Goal: Task Accomplishment & Management: Manage account settings

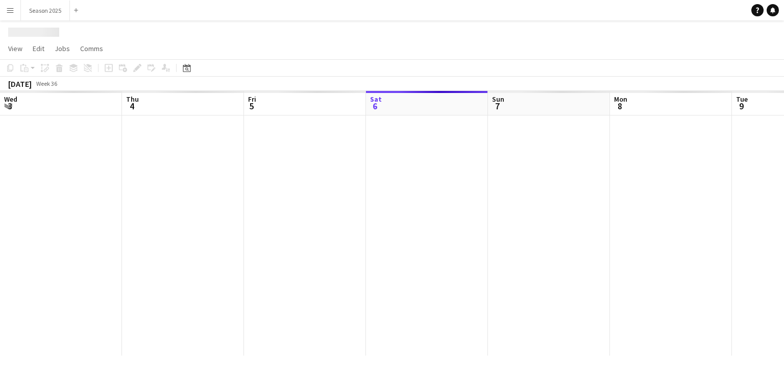
scroll to position [0, 244]
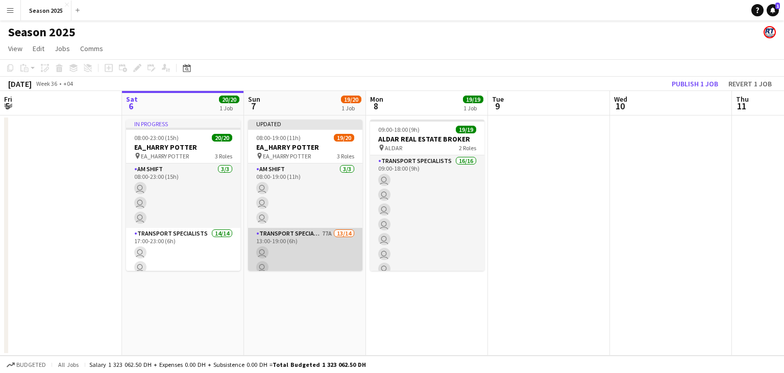
click at [284, 256] on app-card-role "Transport Specialists 77A 13/14 13:00-19:00 (6h) user user user user user user …" at bounding box center [305, 341] width 114 height 227
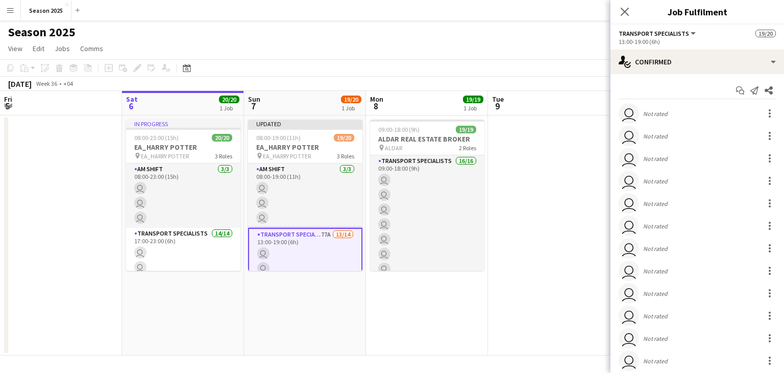
click at [529, 227] on app-date-cell at bounding box center [549, 235] width 122 height 240
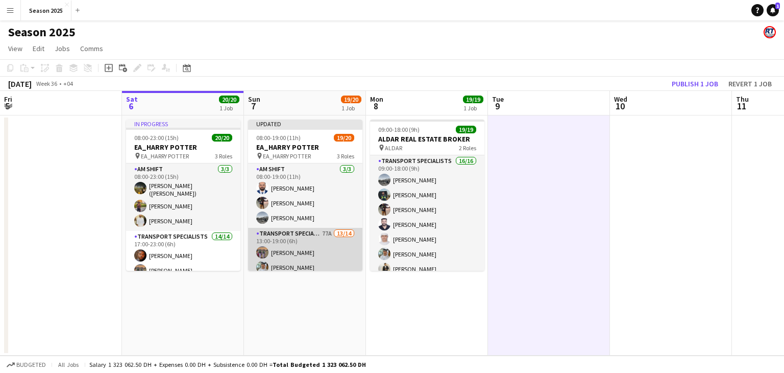
click at [310, 248] on app-card-role "Transport Specialists 77A 13/14 13:00-19:00 (6h) [PERSON_NAME] Baloshi [PERSON_…" at bounding box center [305, 346] width 114 height 236
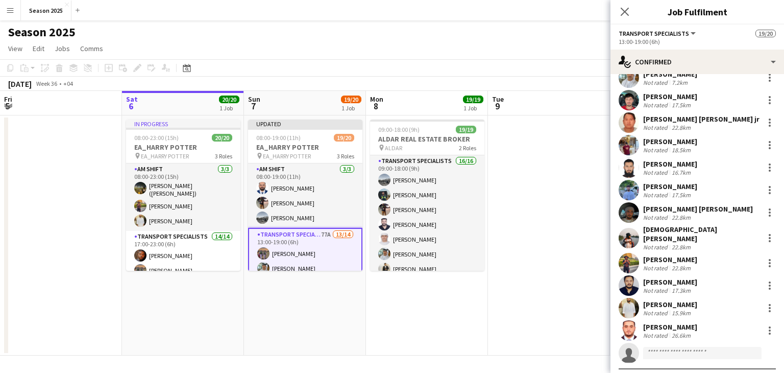
scroll to position [73, 0]
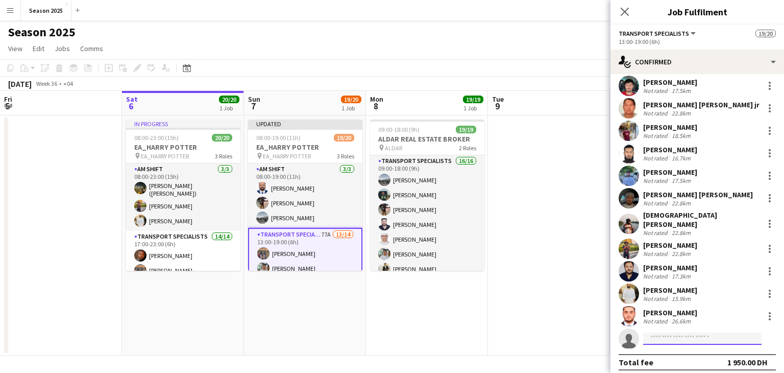
click at [681, 335] on input at bounding box center [702, 338] width 118 height 12
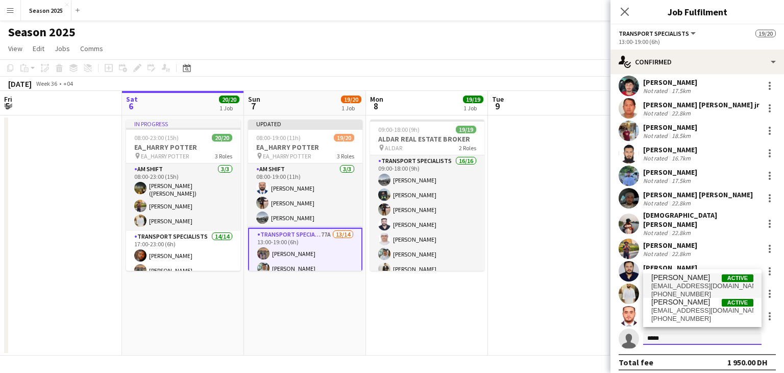
type input "*****"
click at [701, 282] on span "[EMAIL_ADDRESS][DOMAIN_NAME]" at bounding box center [703, 286] width 102 height 8
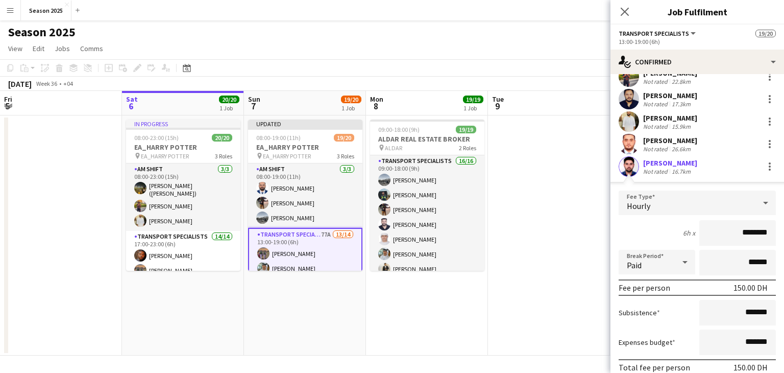
scroll to position [303, 0]
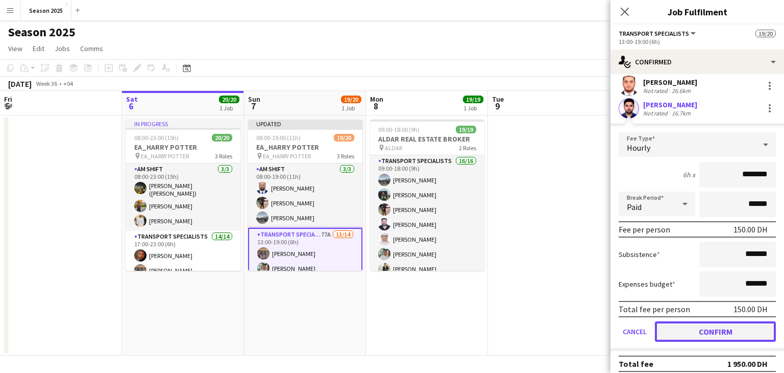
click at [737, 322] on button "Confirm" at bounding box center [715, 331] width 121 height 20
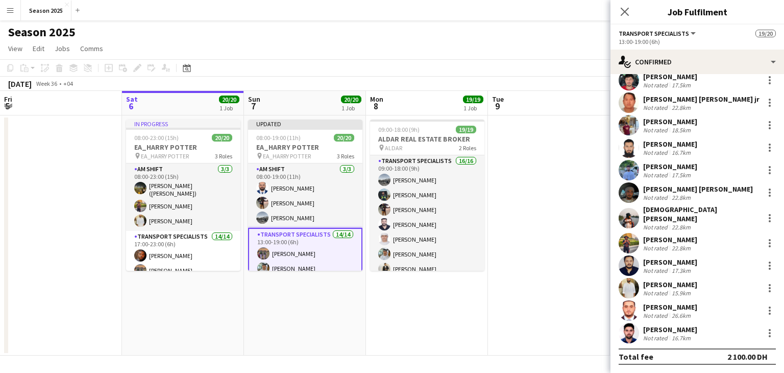
scroll to position [73, 0]
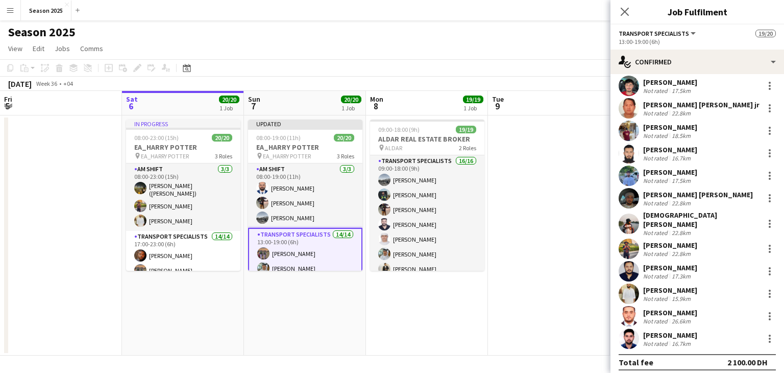
click at [541, 160] on app-date-cell at bounding box center [549, 235] width 122 height 240
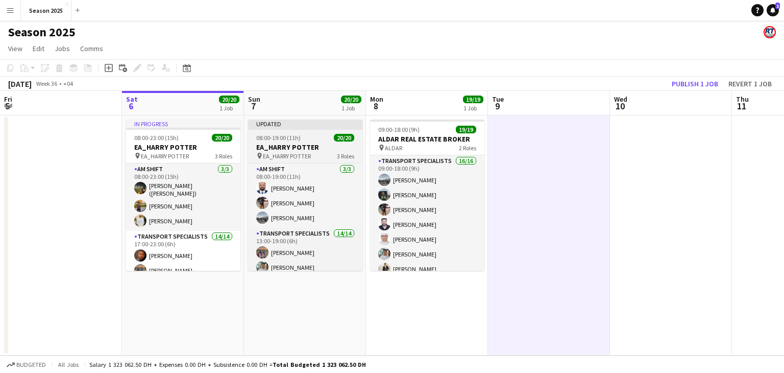
click at [292, 147] on h3 "EA_HARRY POTTER" at bounding box center [305, 146] width 114 height 9
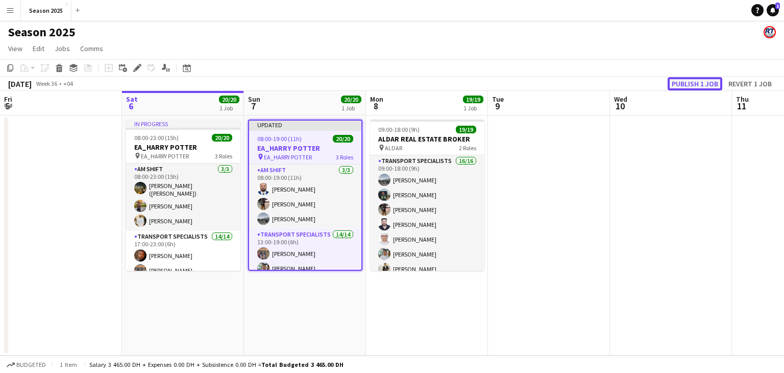
click at [702, 80] on button "Publish 1 job" at bounding box center [695, 83] width 55 height 13
